Goal: Check status: Check status

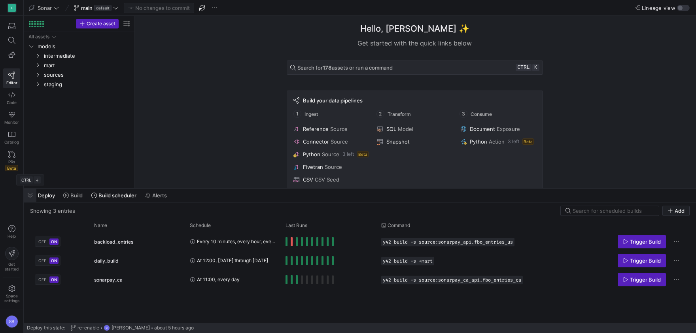
click at [29, 193] on span "button" at bounding box center [30, 195] width 13 height 13
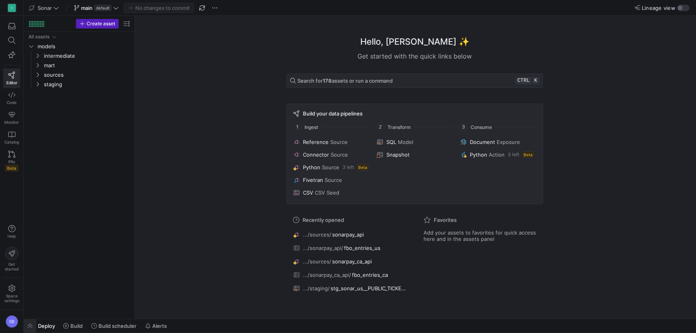
click at [32, 326] on span "button" at bounding box center [30, 325] width 13 height 13
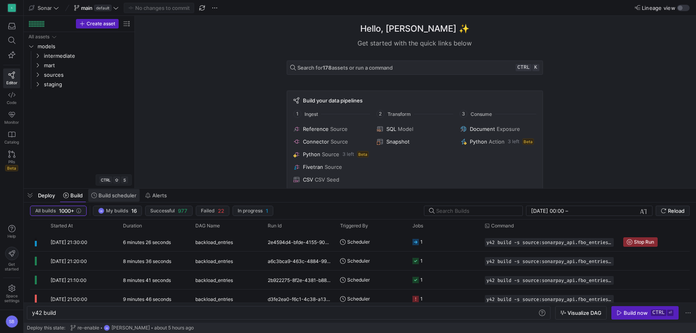
click at [105, 194] on span "Build scheduler" at bounding box center [118, 195] width 38 height 6
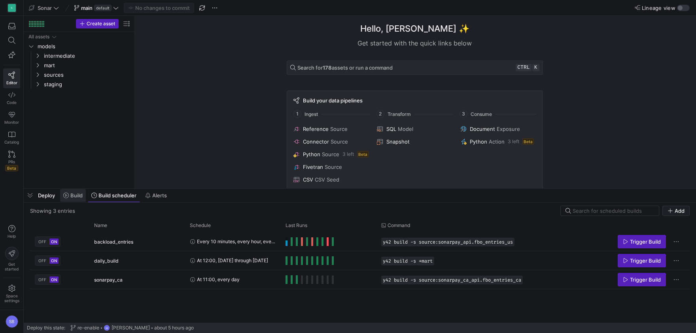
click at [82, 195] on span "Build" at bounding box center [76, 195] width 12 height 6
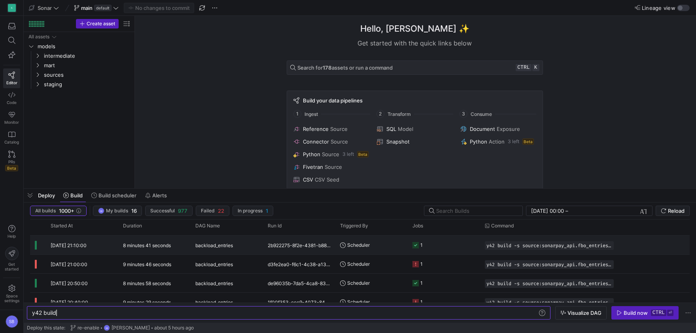
scroll to position [35, 0]
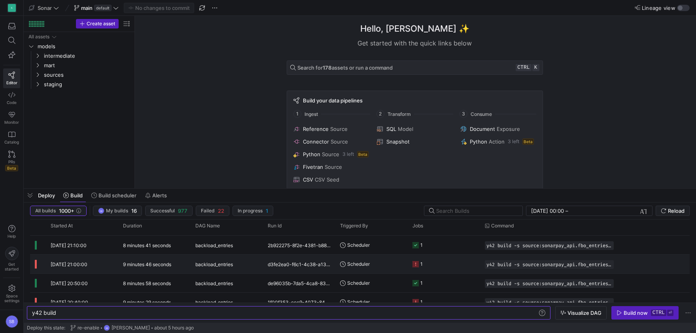
click at [94, 263] on div "[DATE] 21:00:00" at bounding box center [82, 264] width 72 height 19
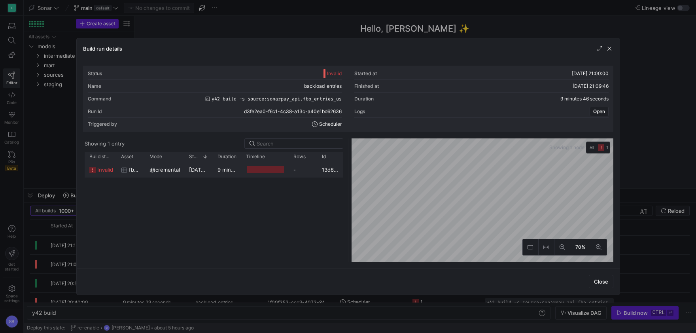
click at [217, 169] on div "9 minutes 28 seconds" at bounding box center [227, 169] width 28 height 15
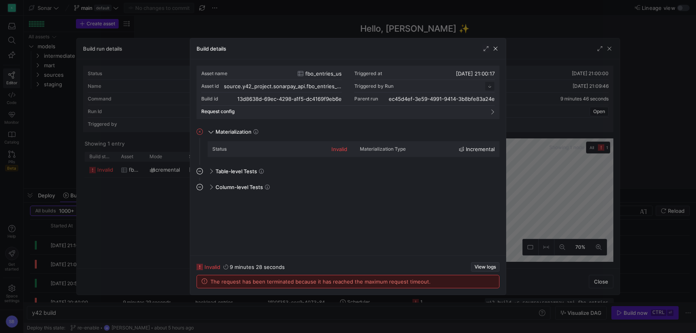
click at [479, 266] on span "View logs" at bounding box center [485, 267] width 21 height 6
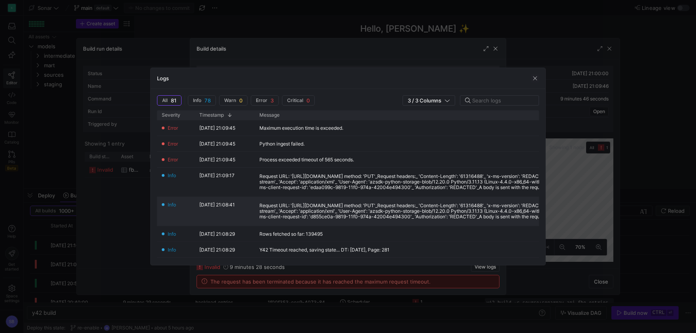
scroll to position [0, 0]
click at [533, 76] on span "button" at bounding box center [535, 78] width 8 height 8
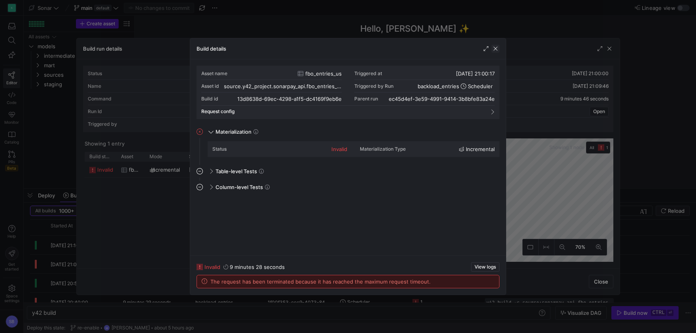
click at [497, 49] on span "button" at bounding box center [496, 49] width 8 height 8
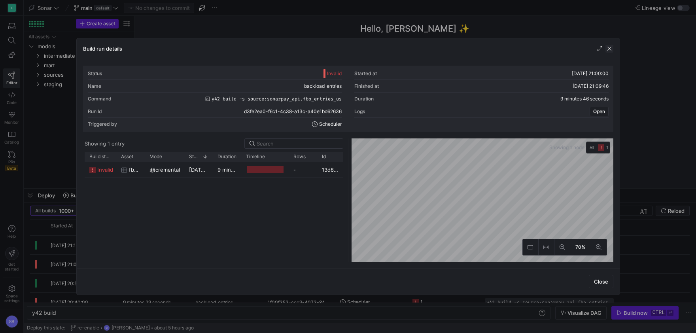
click at [610, 50] on span "button" at bounding box center [610, 49] width 8 height 8
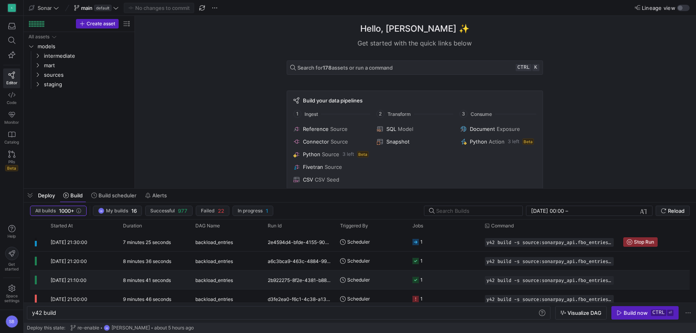
click at [205, 281] on span "backload_entries" at bounding box center [214, 280] width 38 height 19
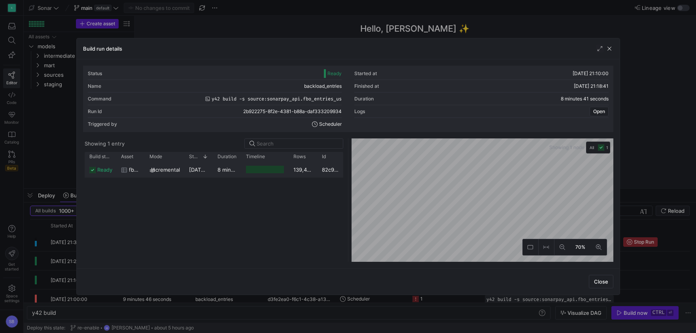
click at [229, 174] on div "8 minutes 39 seconds" at bounding box center [227, 169] width 28 height 15
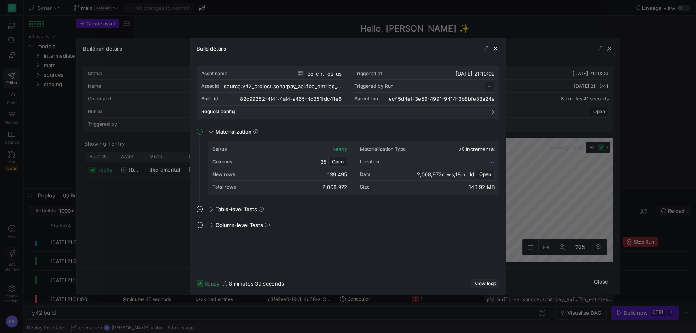
click at [484, 285] on span "View logs" at bounding box center [485, 284] width 21 height 6
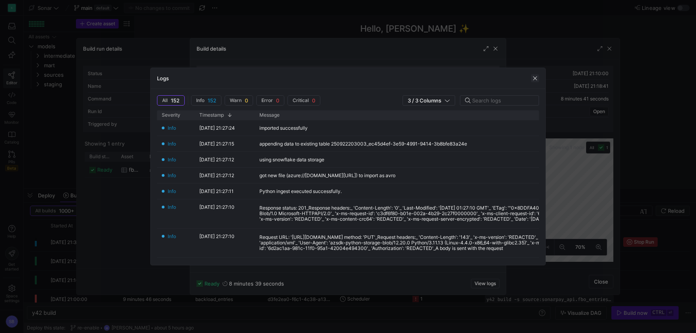
click at [532, 79] on span "button" at bounding box center [535, 78] width 8 height 8
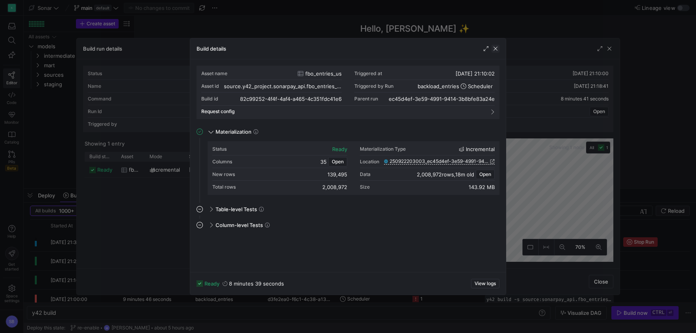
click at [499, 50] on span "button" at bounding box center [496, 49] width 8 height 8
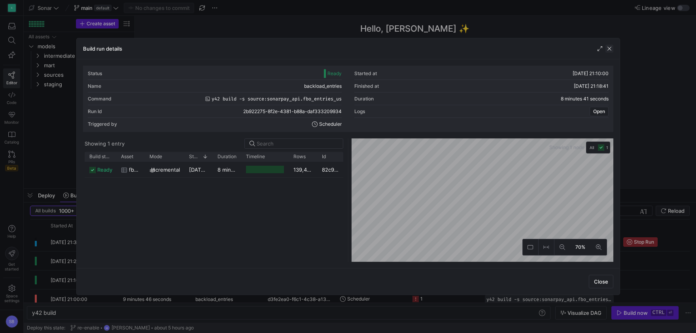
click at [610, 46] on span "button" at bounding box center [610, 49] width 8 height 8
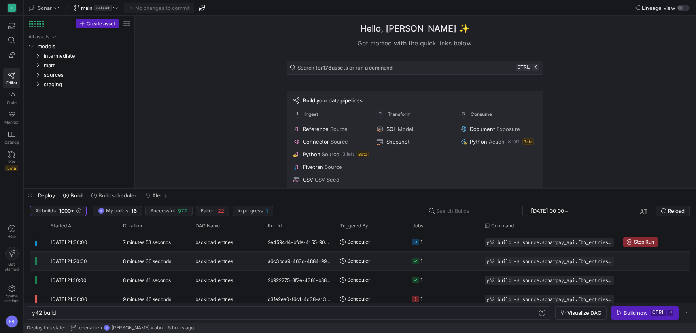
click at [157, 262] on y42-duration "8 minutes 36 seconds" at bounding box center [147, 261] width 48 height 6
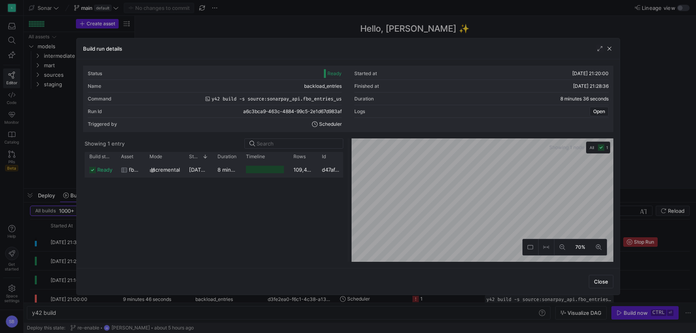
click at [226, 169] on y42-duration "8 minutes 34 seconds" at bounding box center [245, 170] width 55 height 6
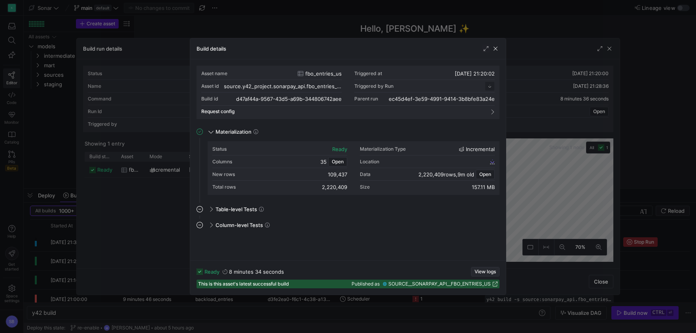
click at [484, 269] on span "View logs" at bounding box center [485, 272] width 21 height 6
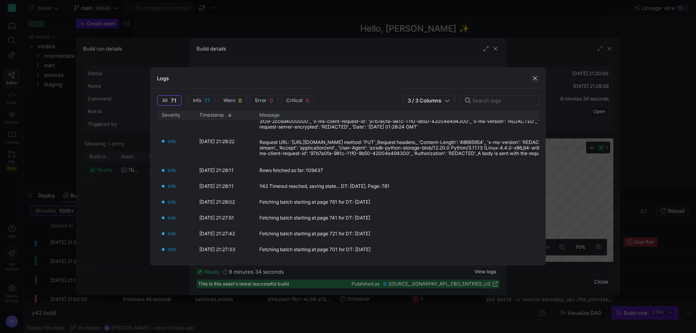
click at [535, 76] on span "button" at bounding box center [535, 78] width 8 height 8
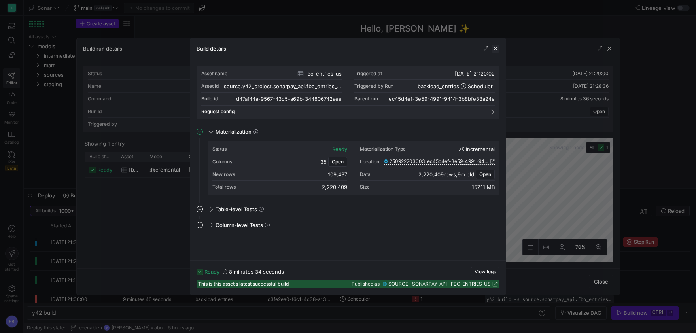
click at [498, 49] on span "button" at bounding box center [496, 49] width 8 height 8
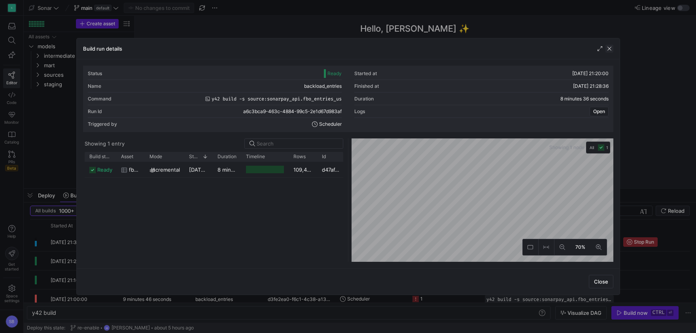
click at [611, 50] on span "button" at bounding box center [610, 49] width 8 height 8
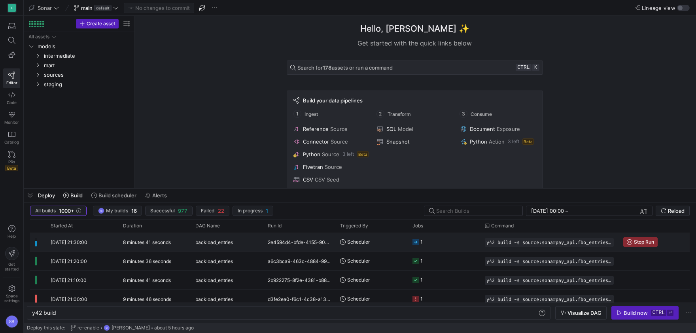
click at [314, 246] on div "2e4594d4-bfde-4155-9029-7e28dda7b47d" at bounding box center [299, 242] width 72 height 19
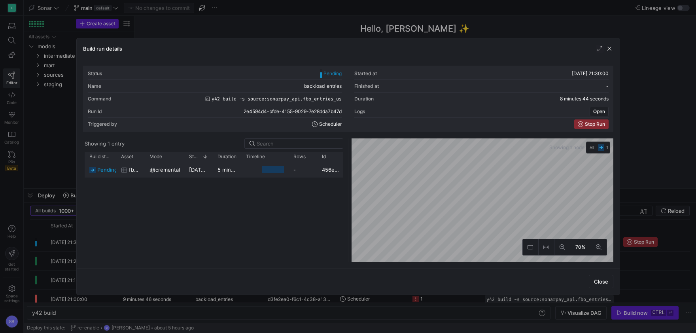
click at [219, 176] on div "5 minutes 8 seconds" at bounding box center [227, 169] width 28 height 15
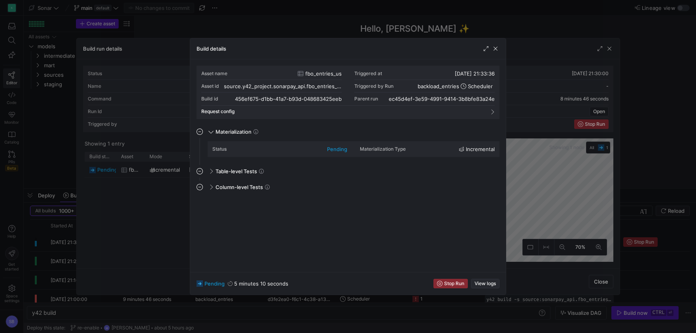
click at [492, 282] on span "View logs" at bounding box center [485, 284] width 21 height 6
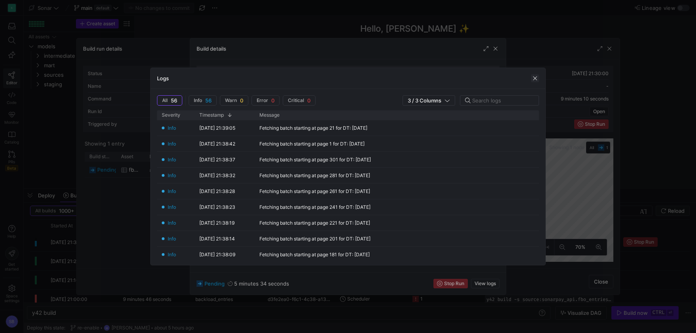
click at [535, 76] on span "button" at bounding box center [535, 78] width 8 height 8
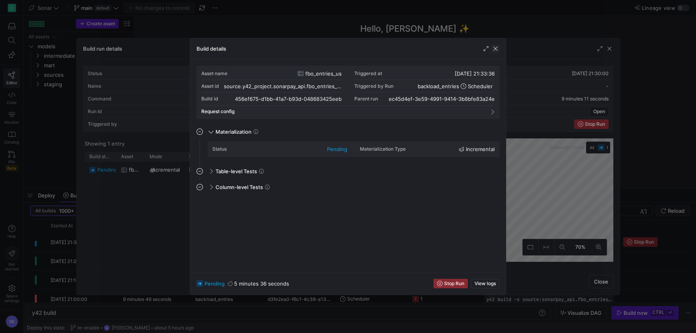
click at [496, 48] on span "button" at bounding box center [496, 49] width 8 height 8
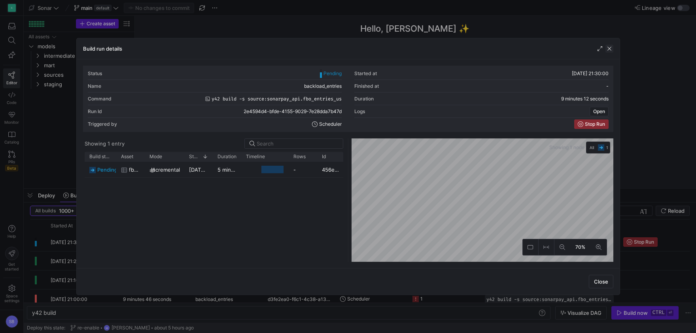
click at [613, 48] on span "button" at bounding box center [610, 49] width 8 height 8
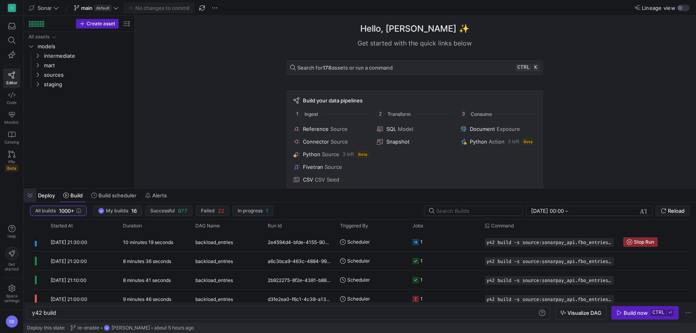
click at [33, 200] on span "button" at bounding box center [30, 195] width 13 height 13
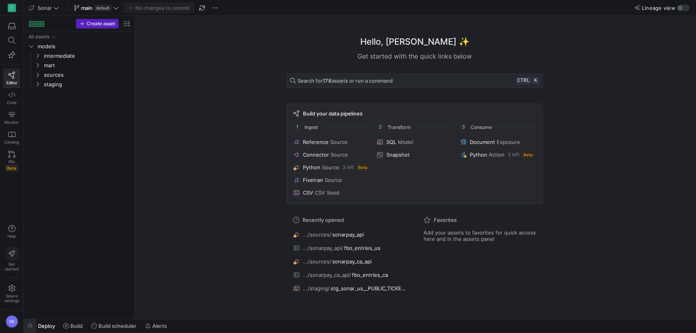
click at [33, 326] on span "button" at bounding box center [30, 325] width 13 height 13
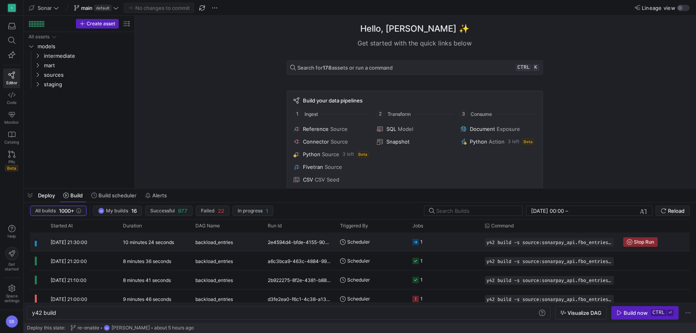
click at [216, 243] on span "backload_entries" at bounding box center [214, 242] width 38 height 19
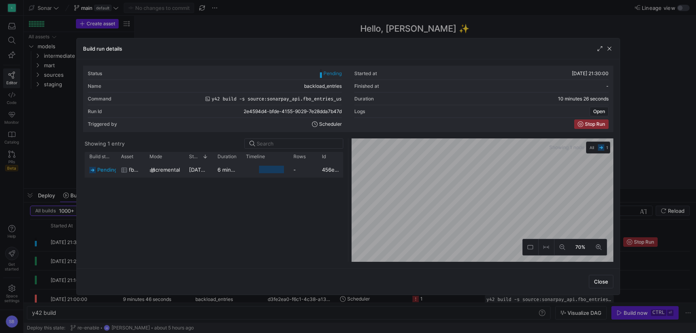
click at [218, 175] on div "6 minutes 50 seconds" at bounding box center [227, 169] width 28 height 15
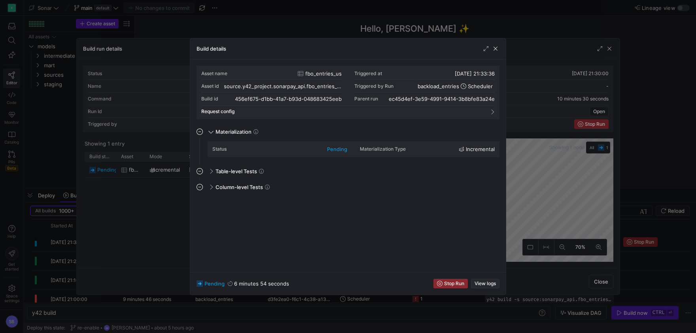
click at [491, 282] on span "View logs" at bounding box center [485, 284] width 21 height 6
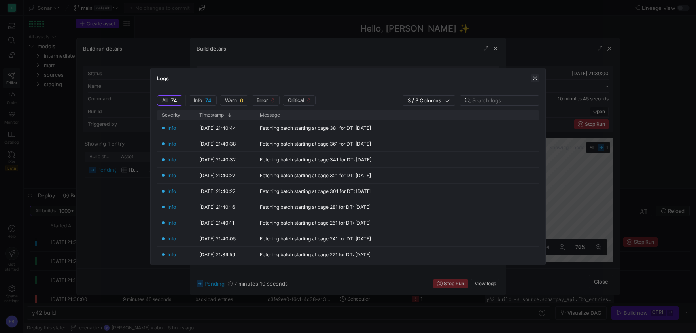
click at [536, 77] on span "button" at bounding box center [535, 78] width 8 height 8
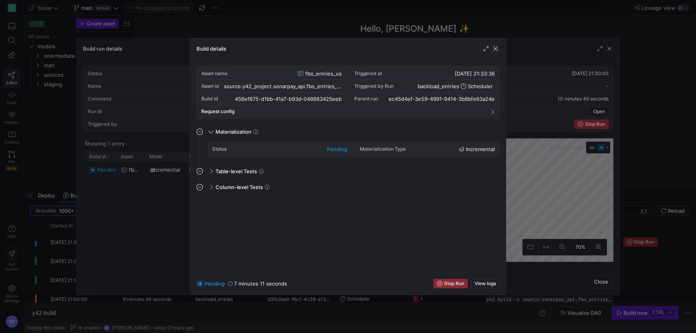
click at [493, 51] on span "button" at bounding box center [496, 49] width 8 height 8
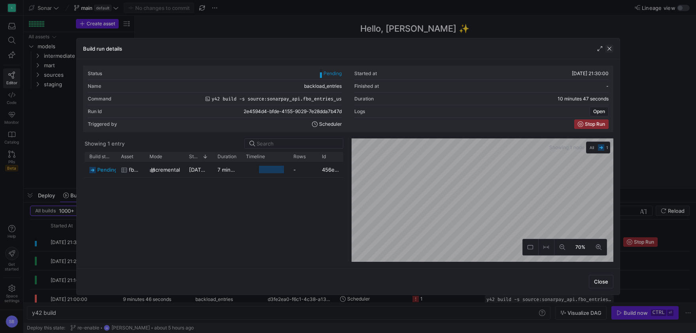
click at [610, 48] on span "button" at bounding box center [610, 49] width 8 height 8
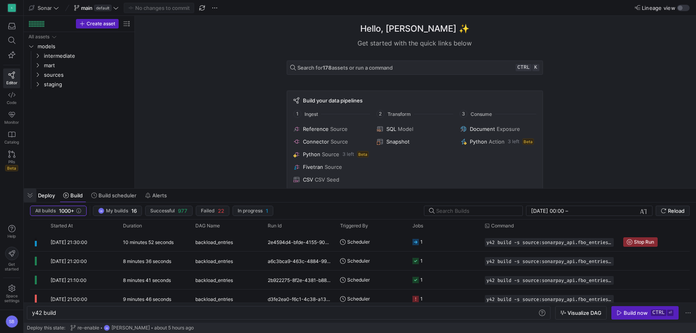
click at [32, 197] on span "button" at bounding box center [30, 195] width 13 height 13
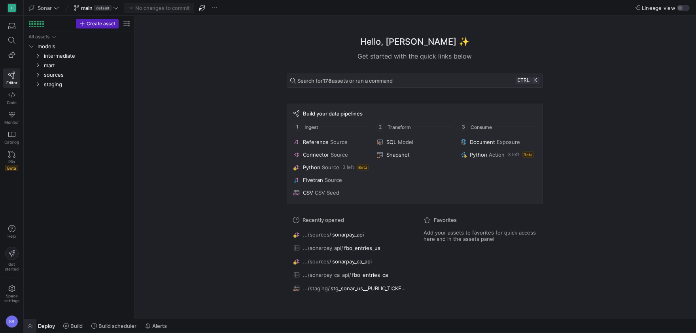
click at [32, 324] on span "button" at bounding box center [30, 325] width 13 height 13
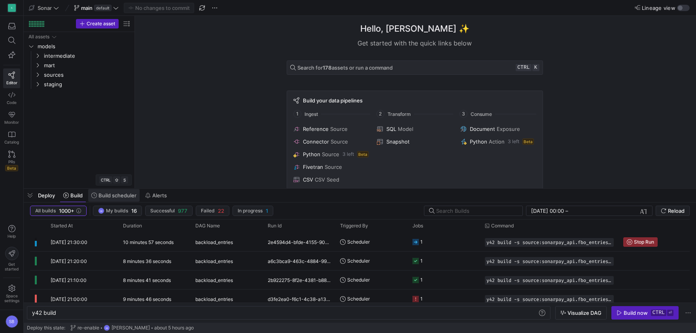
click at [121, 196] on span "Build scheduler" at bounding box center [118, 195] width 38 height 6
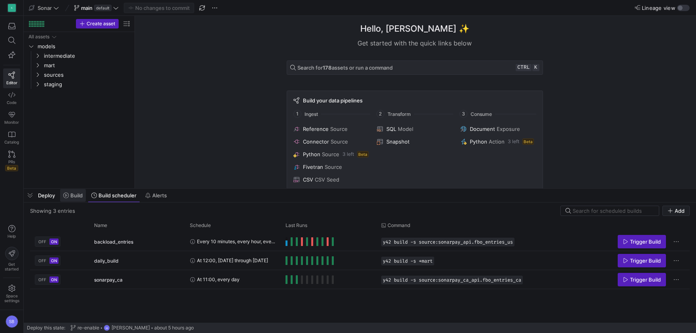
click at [74, 194] on span "Build" at bounding box center [76, 195] width 12 height 6
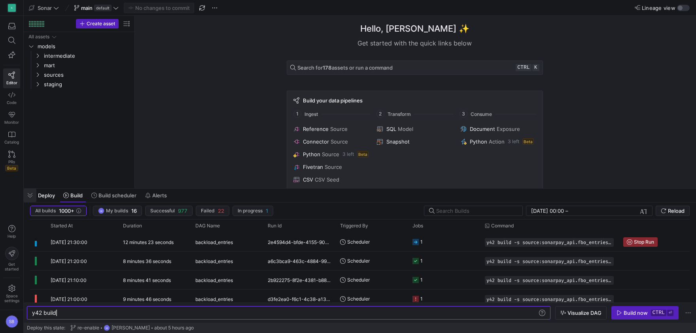
click at [32, 195] on span "button" at bounding box center [30, 195] width 13 height 13
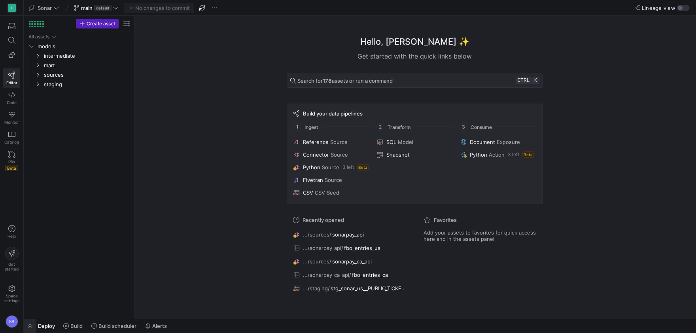
click at [32, 325] on span "button" at bounding box center [30, 325] width 13 height 13
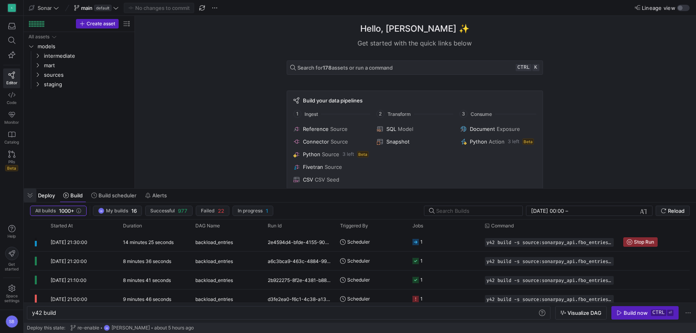
click at [32, 194] on span "button" at bounding box center [30, 195] width 13 height 13
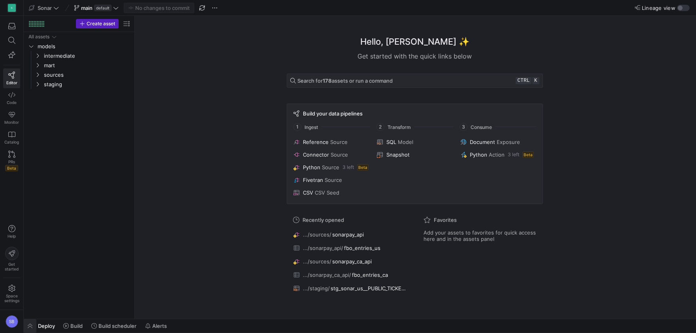
click at [31, 325] on span "button" at bounding box center [30, 325] width 13 height 13
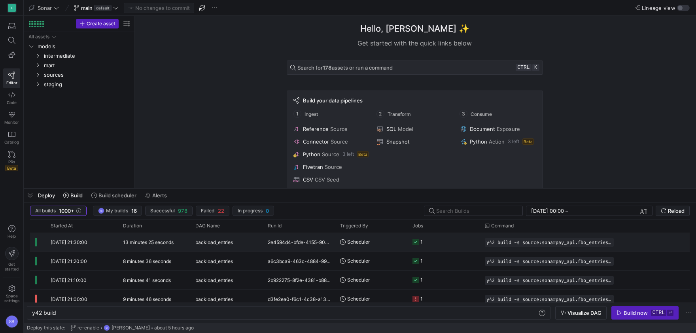
click at [168, 240] on y42-duration "13 minutes 25 seconds" at bounding box center [148, 242] width 51 height 6
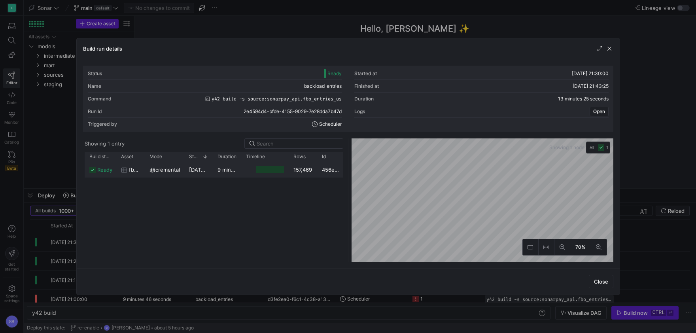
click at [232, 172] on y42-duration "9 minutes 49 seconds" at bounding box center [245, 170] width 55 height 6
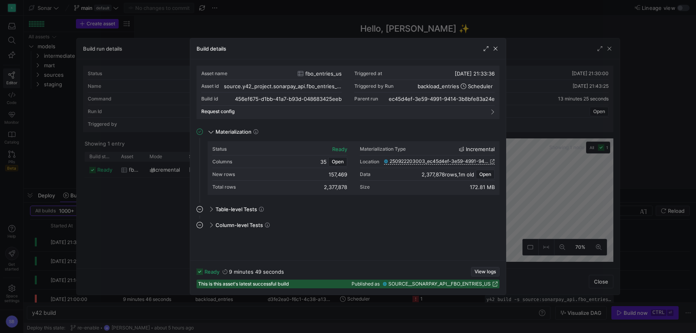
click at [487, 269] on span "View logs" at bounding box center [485, 272] width 21 height 6
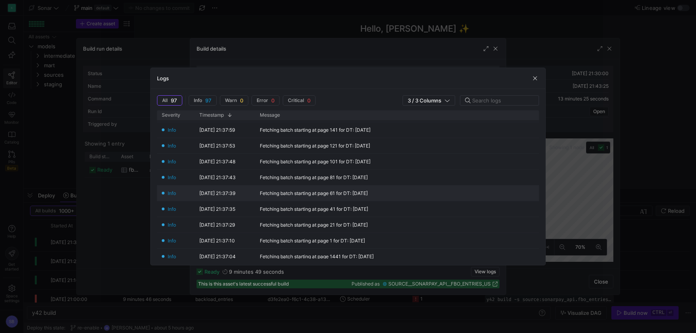
scroll to position [1184, 0]
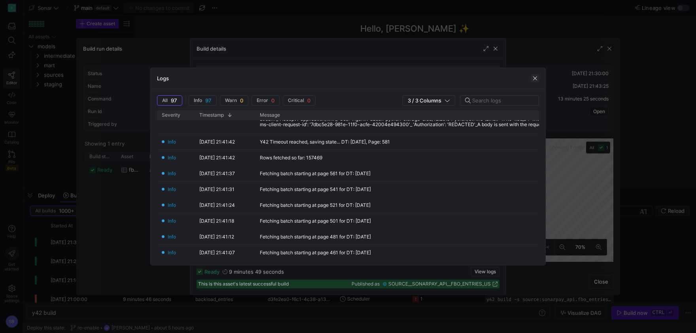
click at [535, 80] on span "button" at bounding box center [535, 78] width 8 height 8
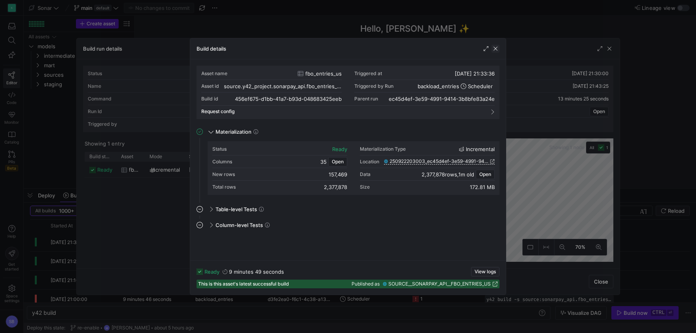
click at [498, 49] on span "button" at bounding box center [496, 49] width 8 height 8
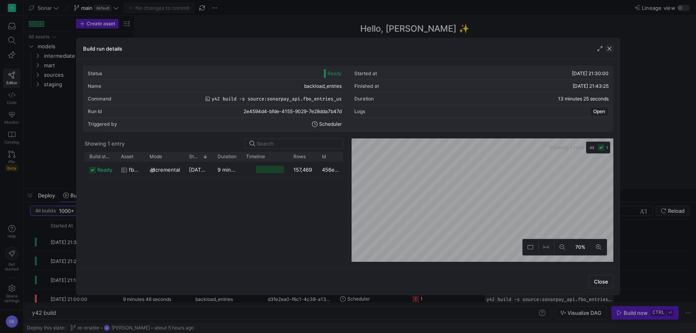
click at [612, 51] on span "button" at bounding box center [610, 49] width 8 height 8
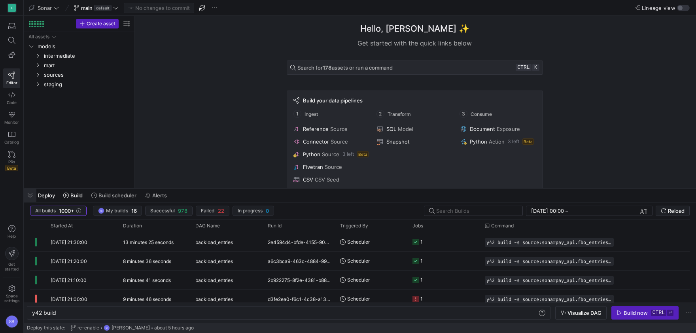
click at [29, 194] on span "button" at bounding box center [30, 195] width 13 height 13
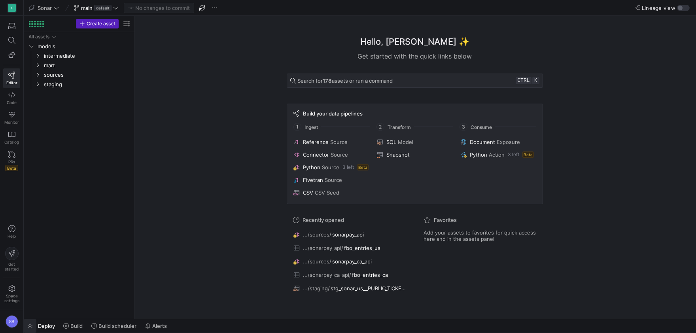
click at [33, 330] on span "button" at bounding box center [30, 325] width 13 height 13
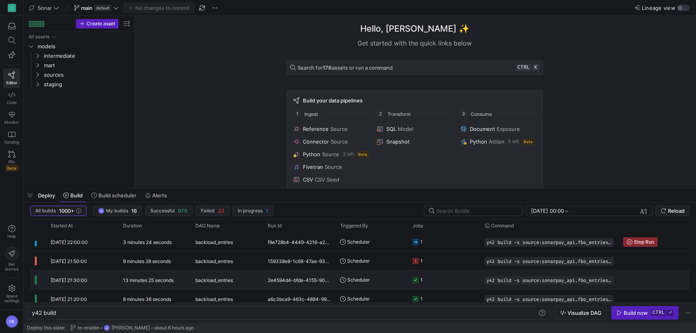
click at [150, 274] on div "13 minutes 25 seconds" at bounding box center [154, 280] width 72 height 19
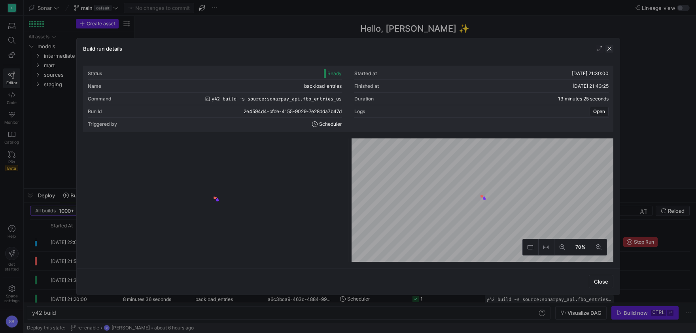
click at [610, 50] on span "button" at bounding box center [610, 49] width 8 height 8
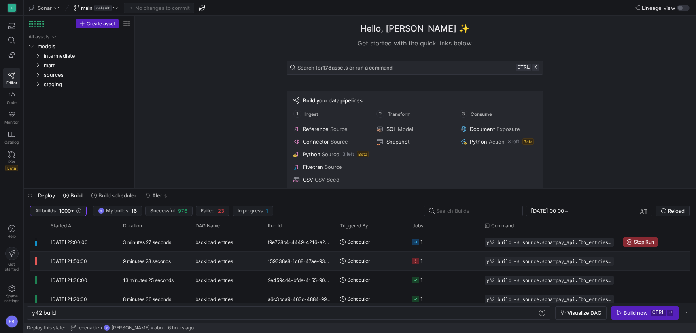
click at [130, 264] on y42-duration "9 minutes 28 seconds" at bounding box center [147, 261] width 48 height 6
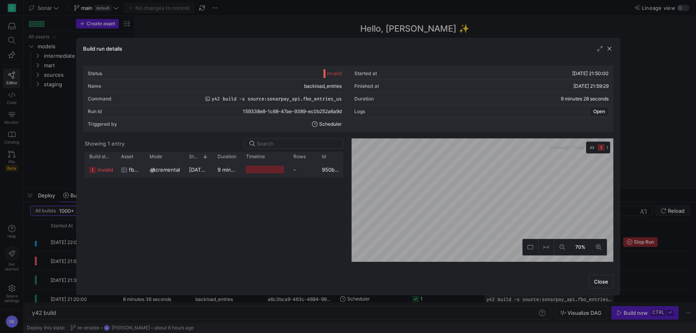
click at [214, 167] on div "9 minutes 26 seconds" at bounding box center [227, 169] width 28 height 15
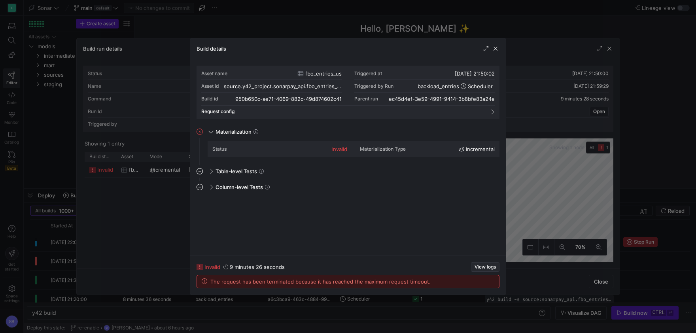
click at [477, 268] on span "View logs" at bounding box center [485, 267] width 21 height 6
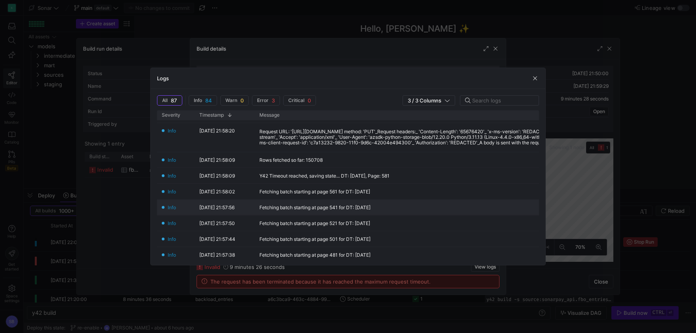
scroll to position [111, 0]
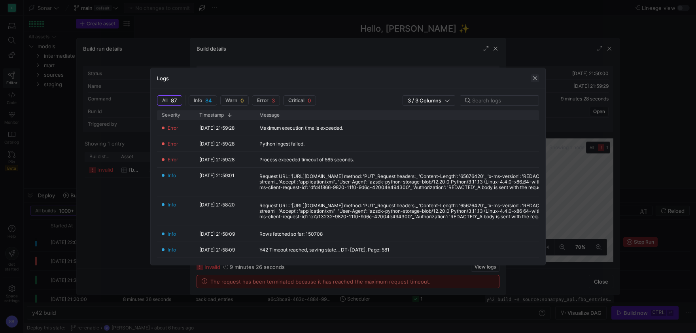
click at [533, 80] on span "button" at bounding box center [535, 78] width 8 height 8
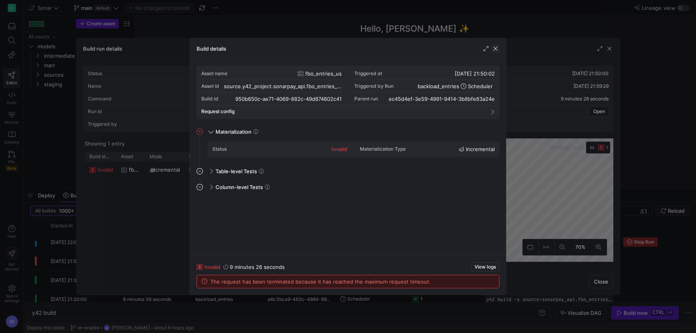
click at [494, 50] on span "button" at bounding box center [496, 49] width 8 height 8
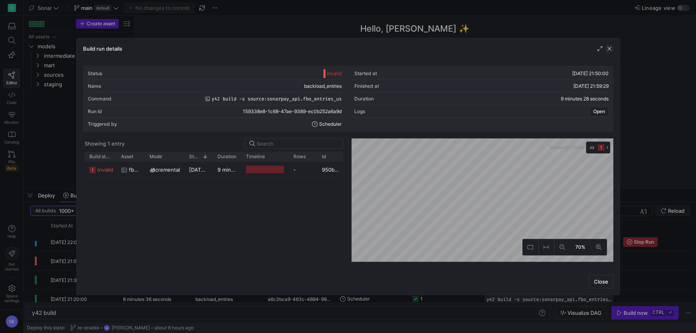
click at [611, 47] on span "button" at bounding box center [610, 49] width 8 height 8
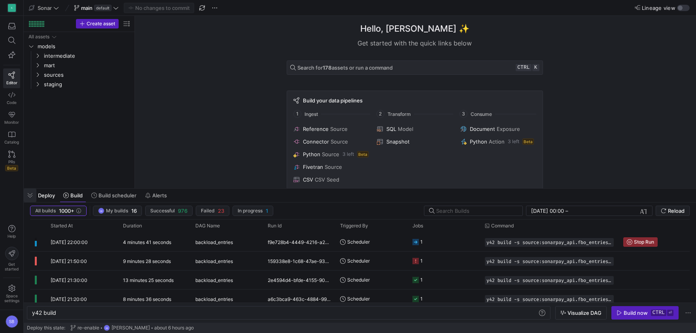
click at [30, 197] on span "button" at bounding box center [30, 195] width 13 height 13
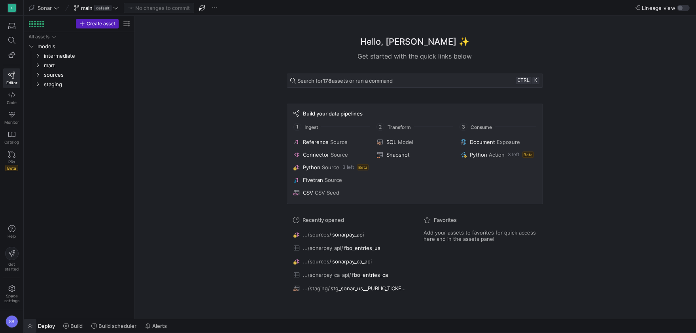
click at [35, 323] on span "button" at bounding box center [30, 325] width 13 height 13
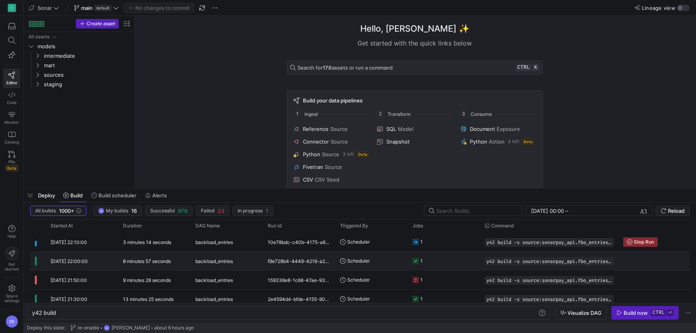
click at [142, 261] on y42-duration "8 minutes 57 seconds" at bounding box center [147, 261] width 48 height 6
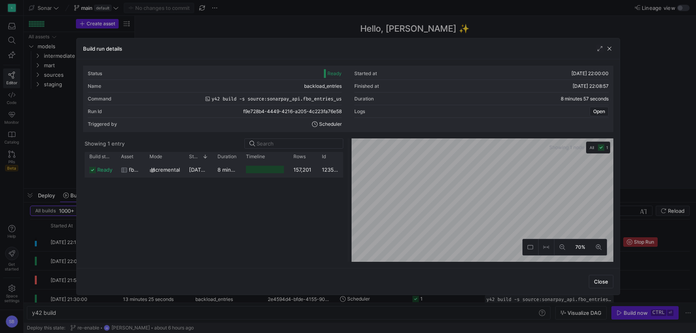
click at [222, 173] on div "8 minutes 53 seconds" at bounding box center [227, 169] width 28 height 15
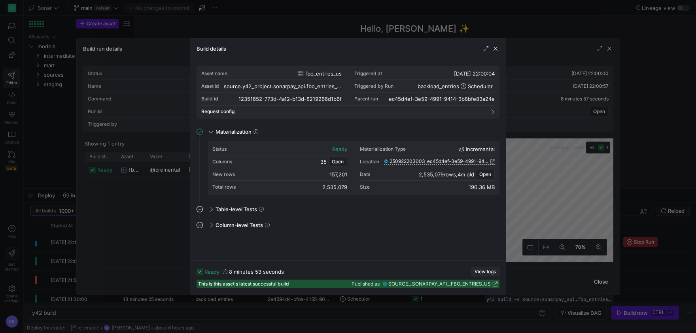
click at [482, 268] on span "button" at bounding box center [486, 271] width 28 height 9
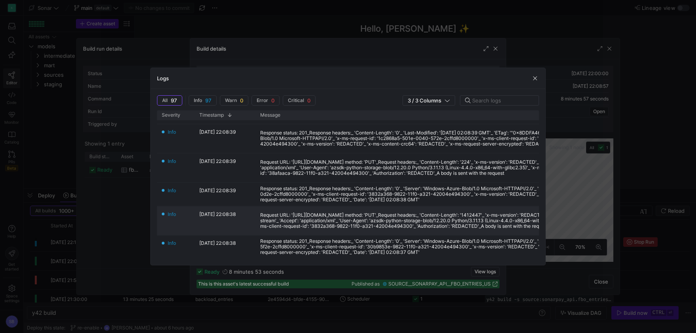
scroll to position [74, 0]
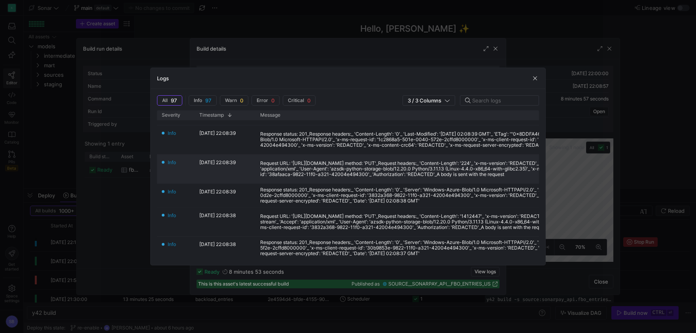
click at [414, 168] on div "Request URL: '[URL][DOMAIN_NAME] method: 'PUT'_Request headers:_ 'Content-Lengt…" at bounding box center [450, 169] width 381 height 17
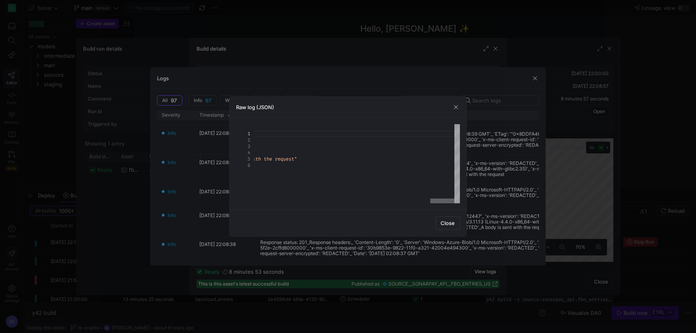
click at [445, 199] on div at bounding box center [443, 201] width 24 height 5
click at [455, 108] on span "button" at bounding box center [456, 107] width 8 height 8
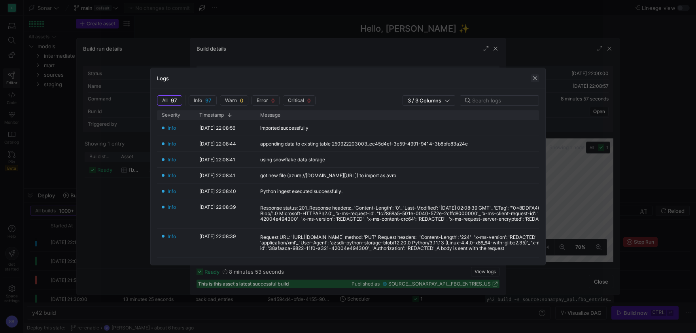
click at [535, 77] on span "button" at bounding box center [535, 78] width 8 height 8
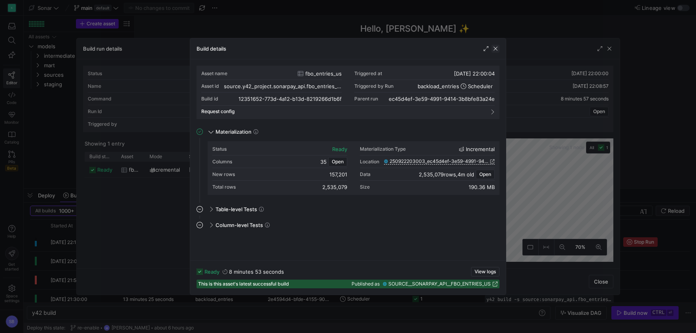
click at [497, 52] on span "button" at bounding box center [496, 49] width 8 height 8
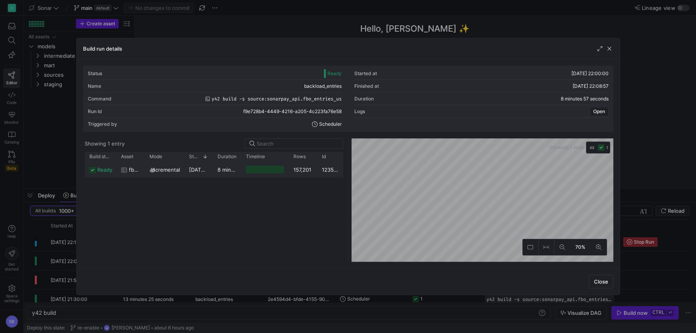
click at [203, 168] on span "[DATE] 22:00:04" at bounding box center [209, 170] width 41 height 6
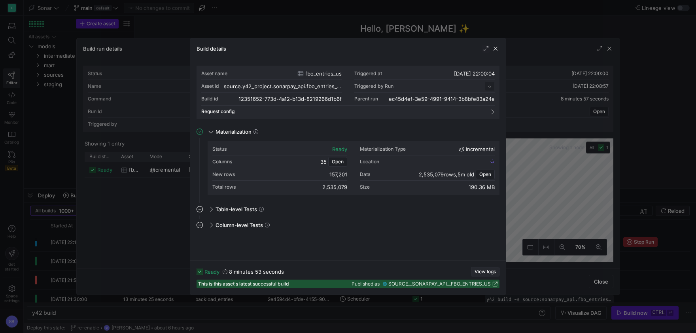
click at [484, 269] on span "button" at bounding box center [486, 271] width 28 height 9
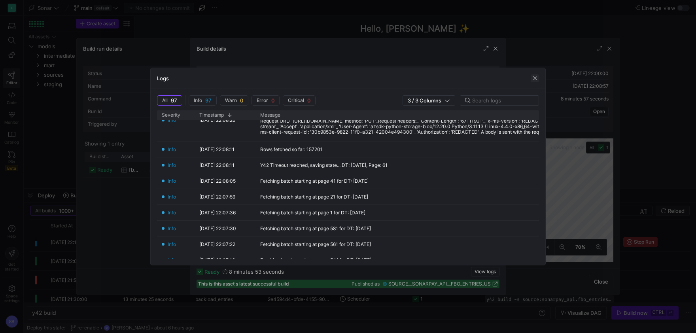
click at [535, 79] on span "button" at bounding box center [535, 78] width 8 height 8
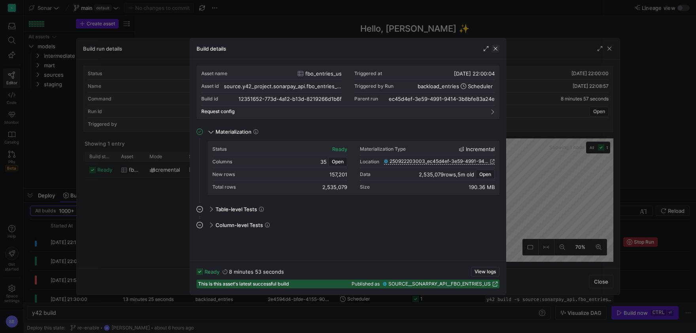
click at [497, 47] on span "button" at bounding box center [496, 49] width 8 height 8
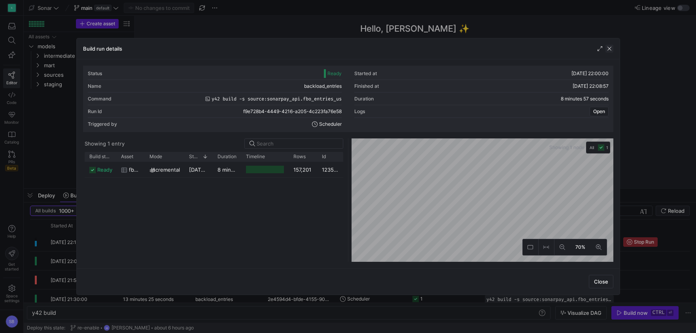
click at [610, 49] on span "button" at bounding box center [610, 49] width 8 height 8
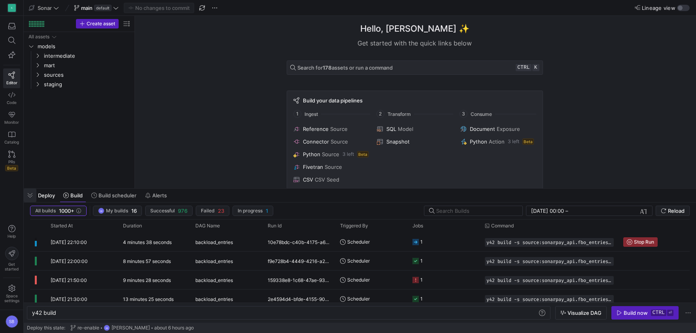
click at [31, 191] on span "button" at bounding box center [30, 195] width 13 height 13
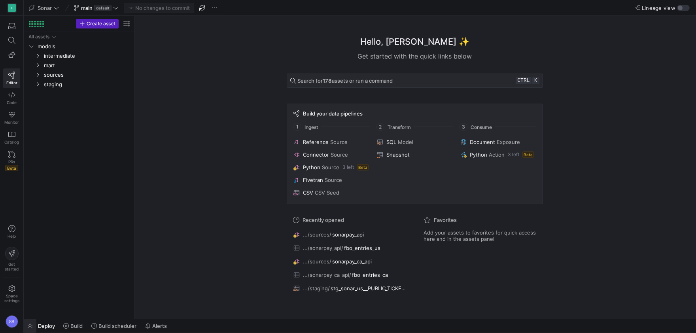
click at [28, 329] on span "button" at bounding box center [30, 325] width 13 height 13
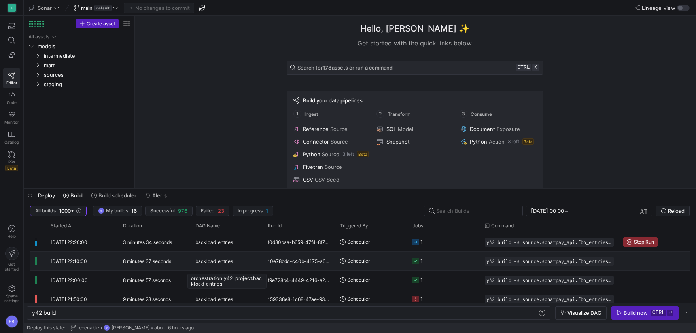
click at [230, 263] on span "backload_entries" at bounding box center [214, 261] width 38 height 19
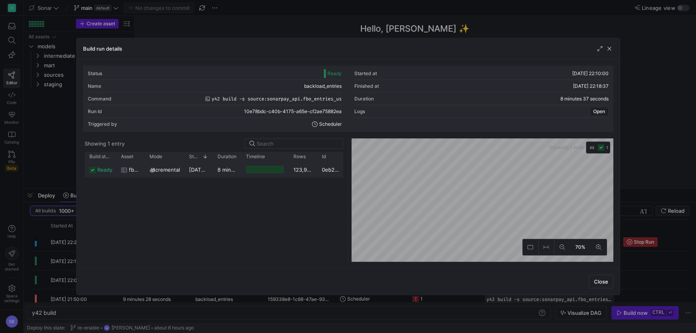
click at [216, 169] on div "8 minutes 35 seconds" at bounding box center [227, 169] width 28 height 15
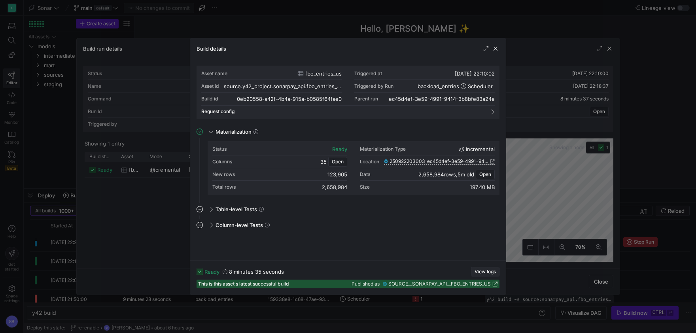
click at [477, 270] on span "View logs" at bounding box center [485, 272] width 21 height 6
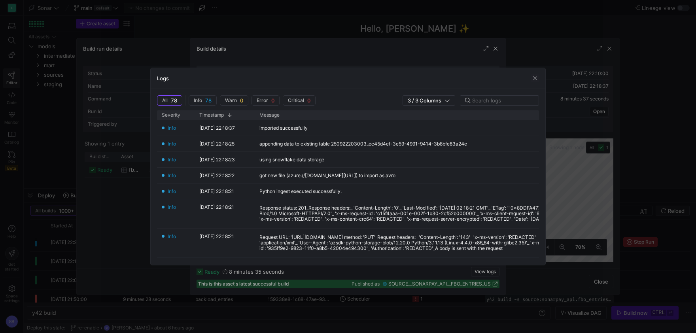
drag, startPoint x: 537, startPoint y: 81, endPoint x: 531, endPoint y: 75, distance: 8.4
click at [537, 80] on span "button" at bounding box center [535, 78] width 8 height 8
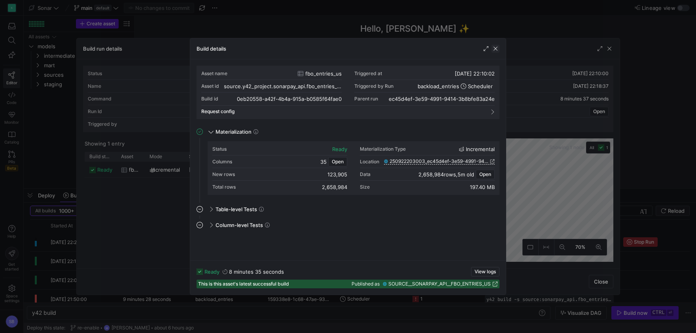
click at [497, 48] on span "button" at bounding box center [496, 49] width 8 height 8
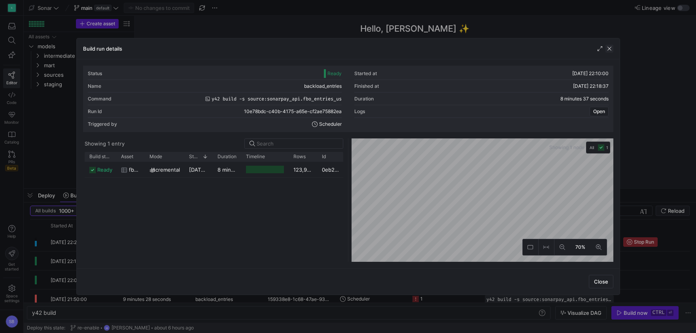
click at [611, 46] on span "button" at bounding box center [610, 49] width 8 height 8
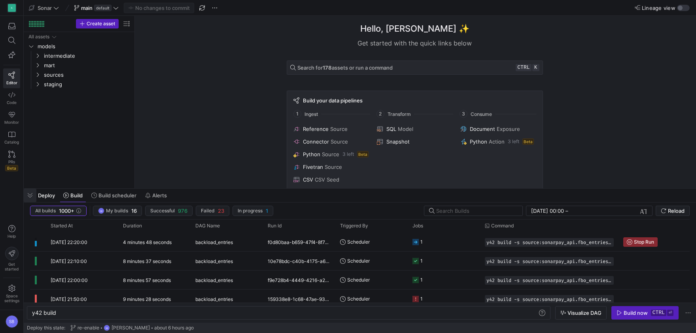
click at [30, 195] on span "button" at bounding box center [30, 195] width 13 height 13
